Goal: Navigation & Orientation: Find specific page/section

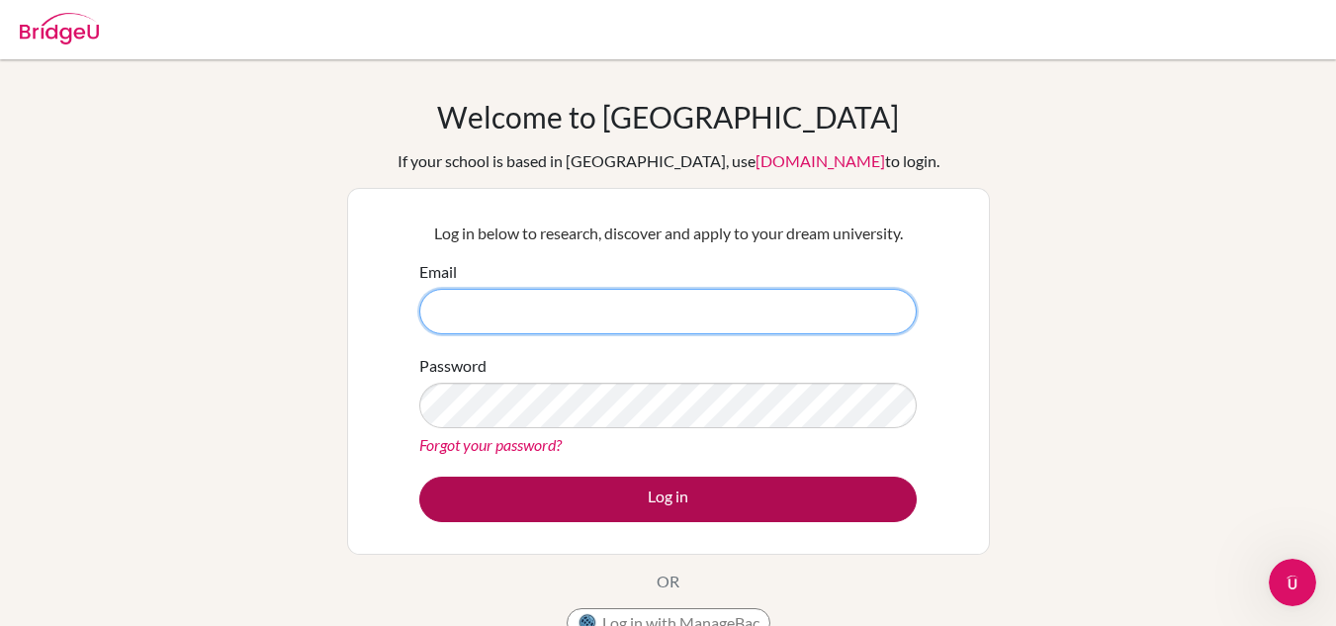
type input "mcarazo@lapazschool.org"
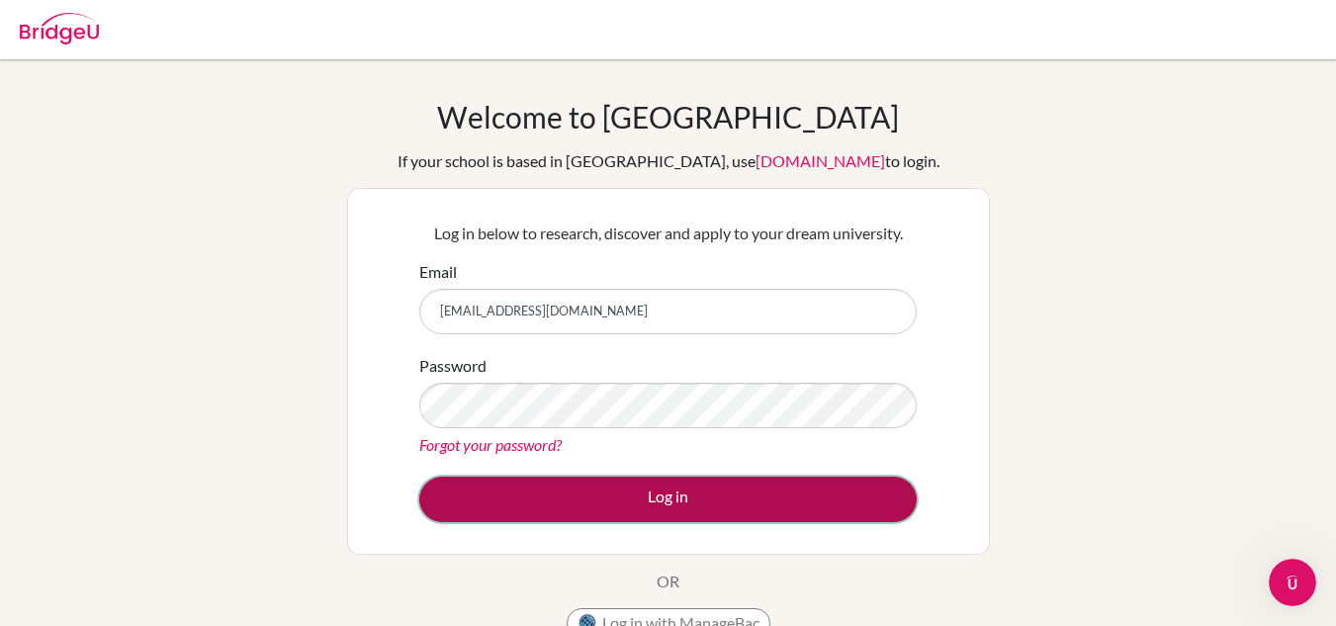
click at [612, 509] on button "Log in" at bounding box center [667, 499] width 497 height 45
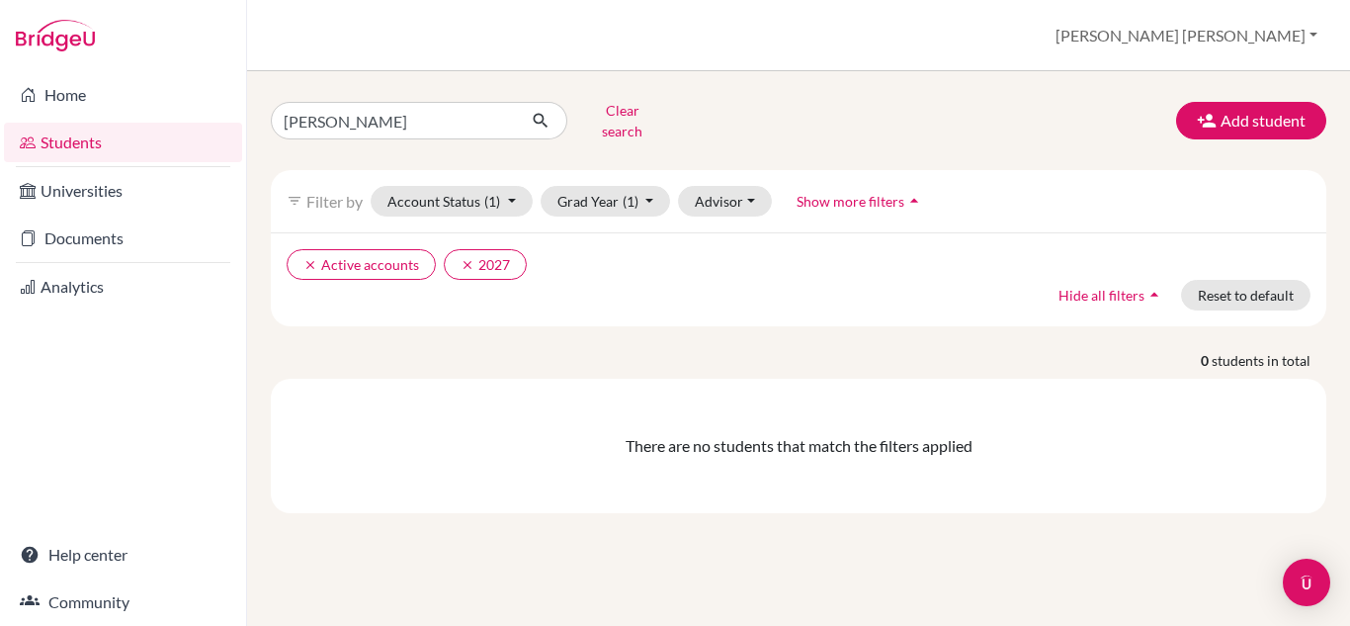
click at [78, 183] on link "Universities" at bounding box center [123, 191] width 238 height 40
